Goal: Task Accomplishment & Management: Use online tool/utility

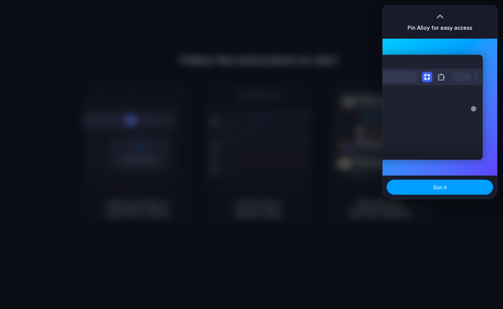
click at [423, 190] on button "Got it" at bounding box center [439, 187] width 106 height 15
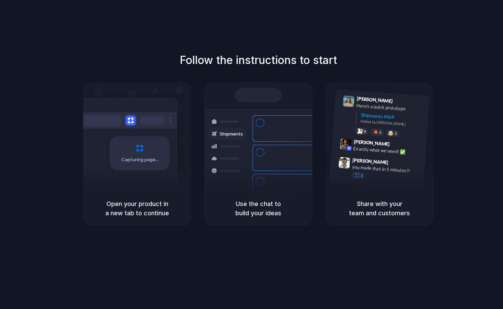
click at [457, 196] on div "Follow the instructions to start Capturing page Open your product in a new tab …" at bounding box center [258, 139] width 503 height 174
